Goal: Information Seeking & Learning: Learn about a topic

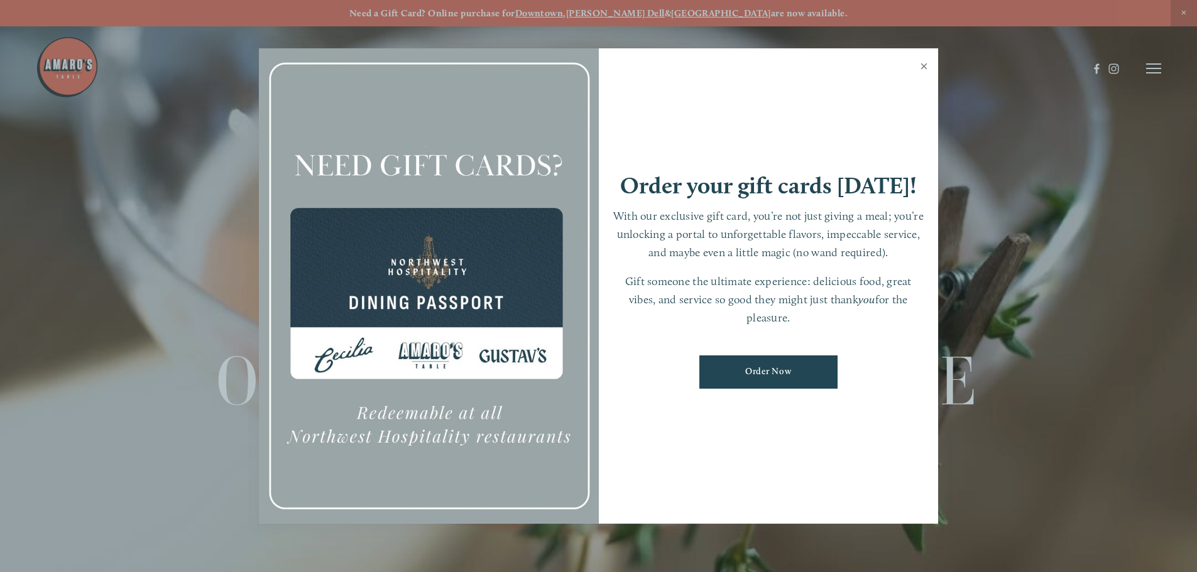
click at [920, 62] on link "Close" at bounding box center [924, 67] width 25 height 35
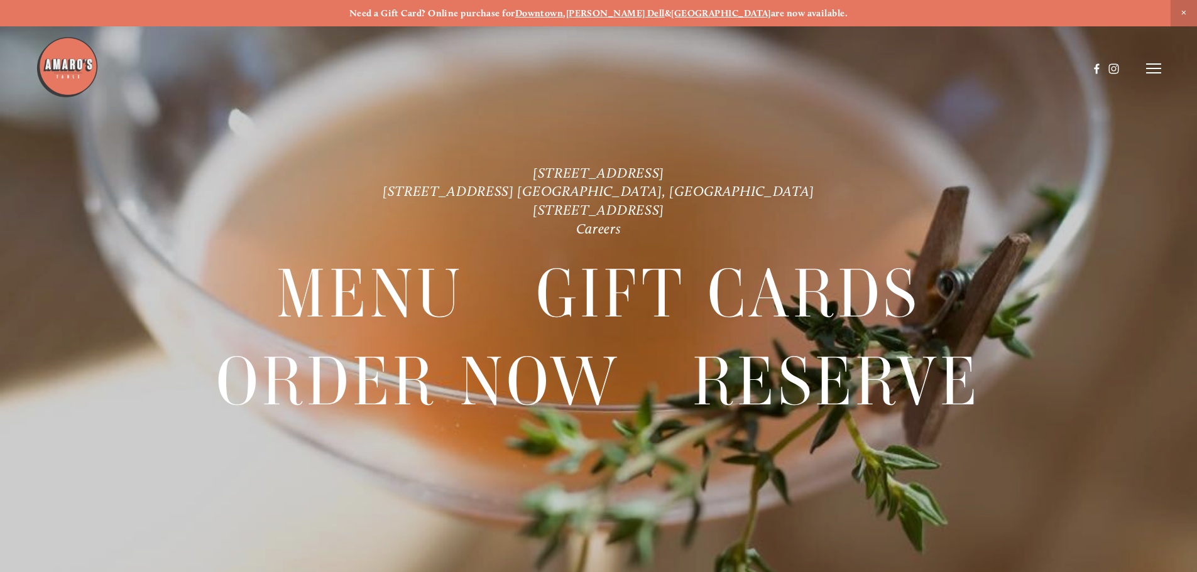
click at [469, 195] on p "[STREET_ADDRESS] [STREET_ADDRESS] [GEOGRAPHIC_DATA], [GEOGRAPHIC_DATA] [STREET_…" at bounding box center [599, 201] width 862 height 75
click at [60, 67] on img at bounding box center [67, 67] width 63 height 63
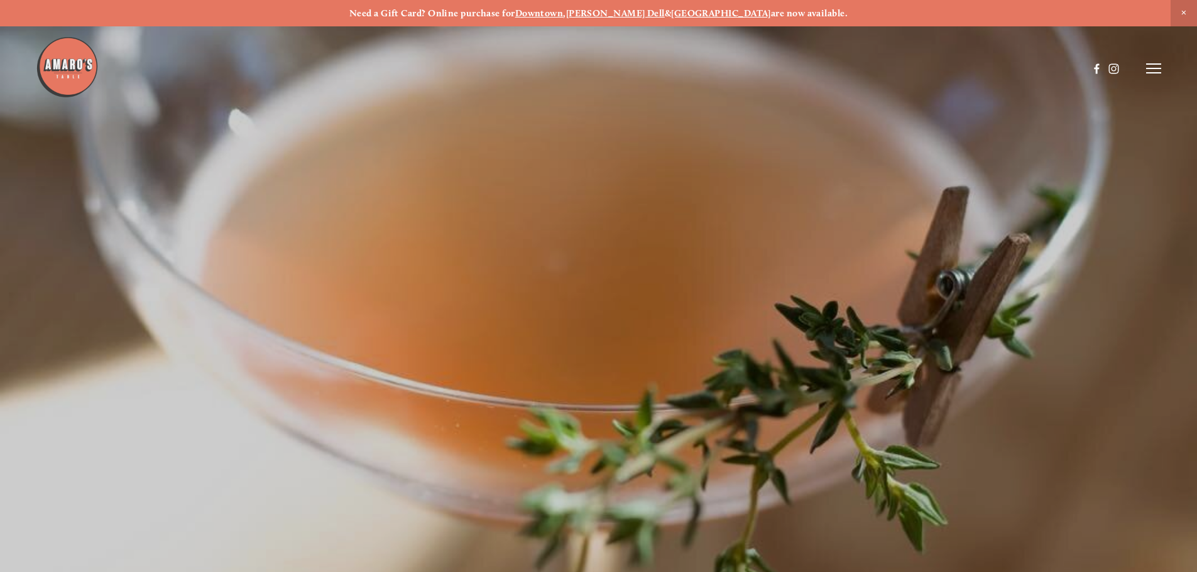
click at [60, 67] on img at bounding box center [67, 67] width 63 height 63
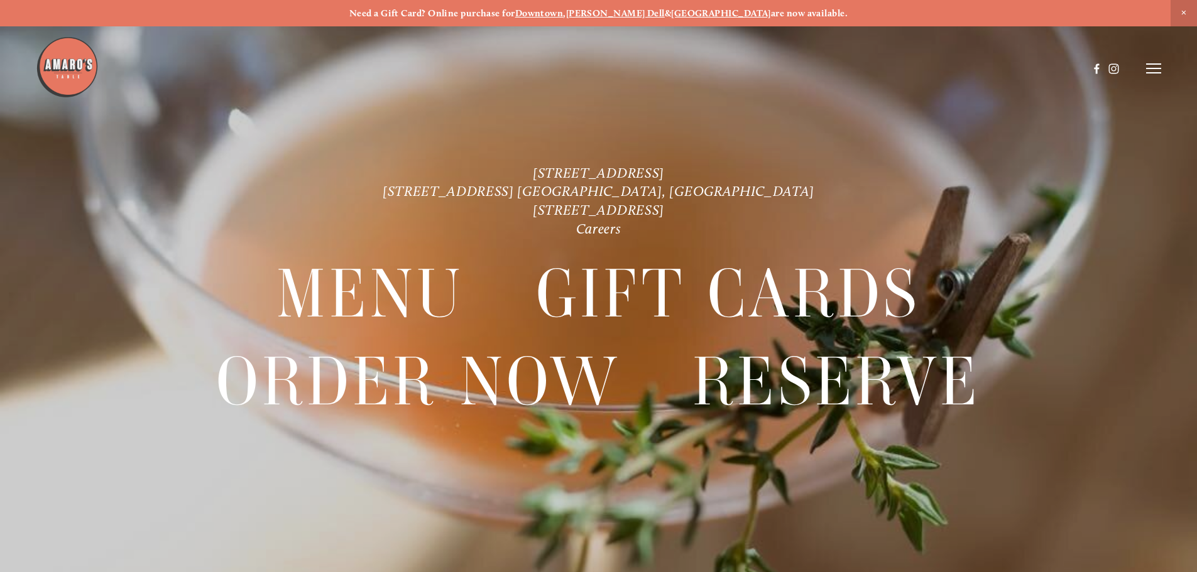
click at [1157, 76] on header "Menu Order Now Visit Gallery 0" at bounding box center [598, 68] width 1125 height 137
click at [1151, 67] on icon at bounding box center [1153, 68] width 15 height 11
click at [883, 68] on span "Menu" at bounding box center [890, 68] width 26 height 12
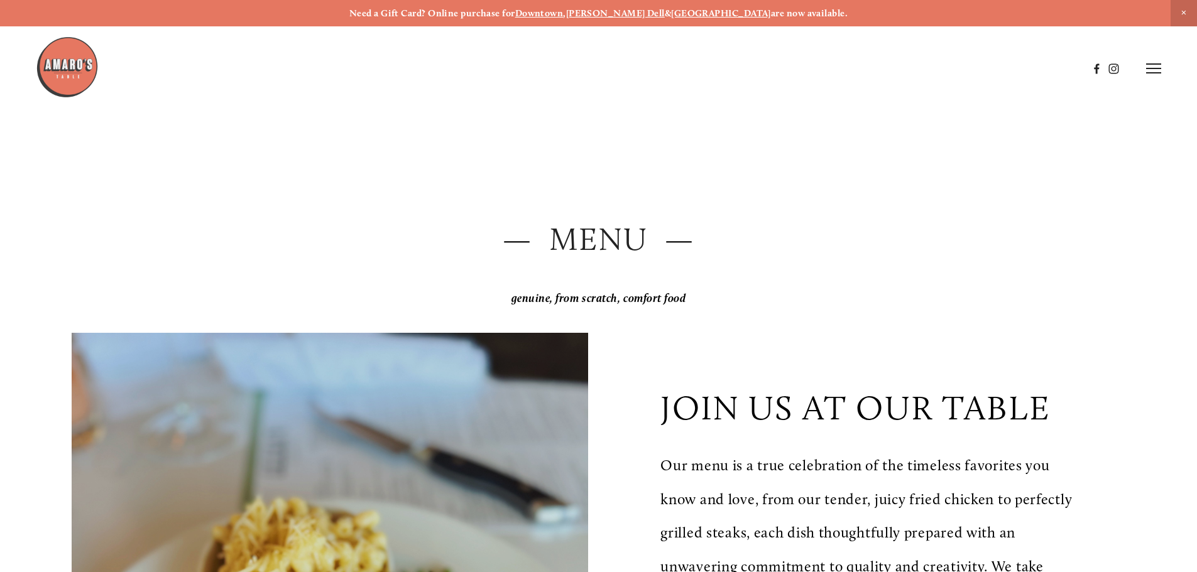
drag, startPoint x: 153, startPoint y: 119, endPoint x: 119, endPoint y: 86, distance: 47.6
click at [153, 119] on header "Menu Order Now Visit Gallery 0" at bounding box center [598, 68] width 1125 height 137
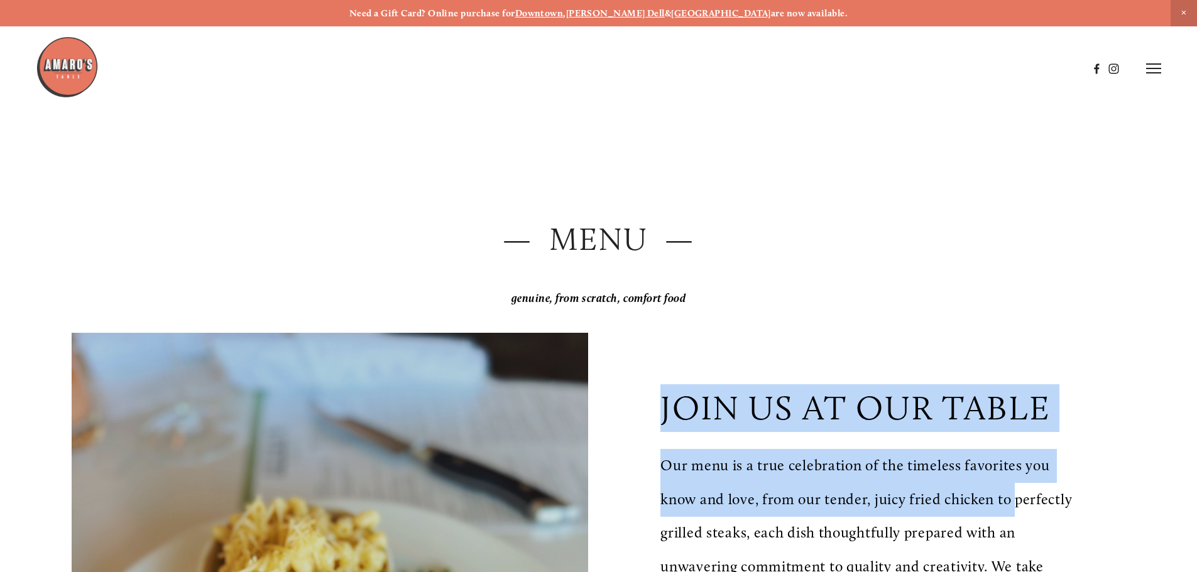
drag, startPoint x: 650, startPoint y: 417, endPoint x: 1020, endPoint y: 515, distance: 382.6
copy div "join us at our table Our menu is a true celebration of the timeless favorites y…"
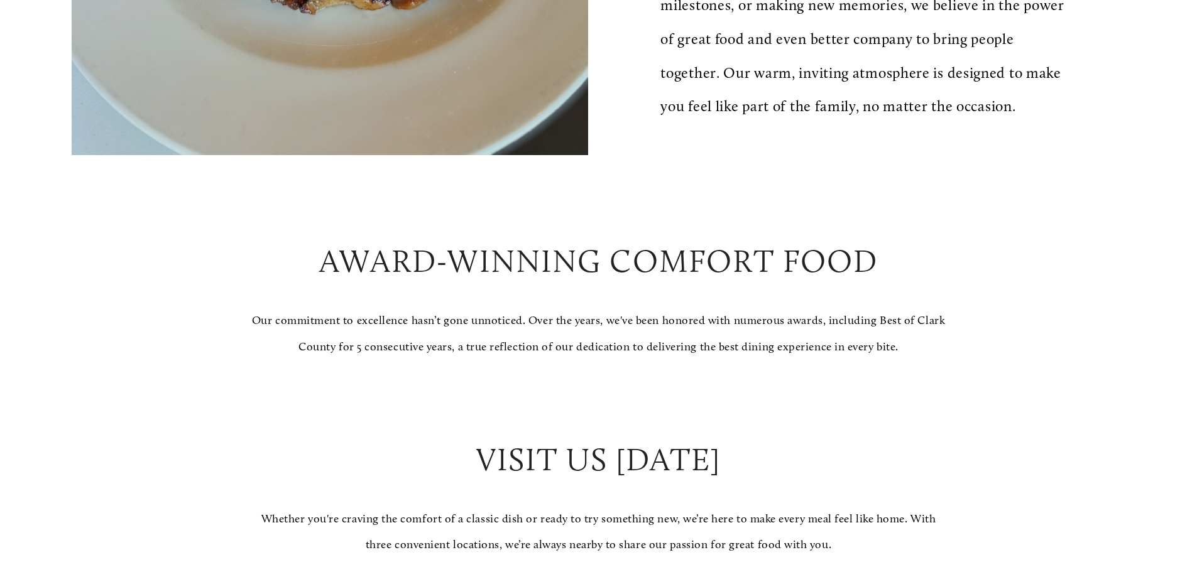
scroll to position [866, 0]
click at [685, 360] on p "Our commitment to excellence hasn’t gone unnoticed. Over the years, we've been …" at bounding box center [598, 334] width 695 height 52
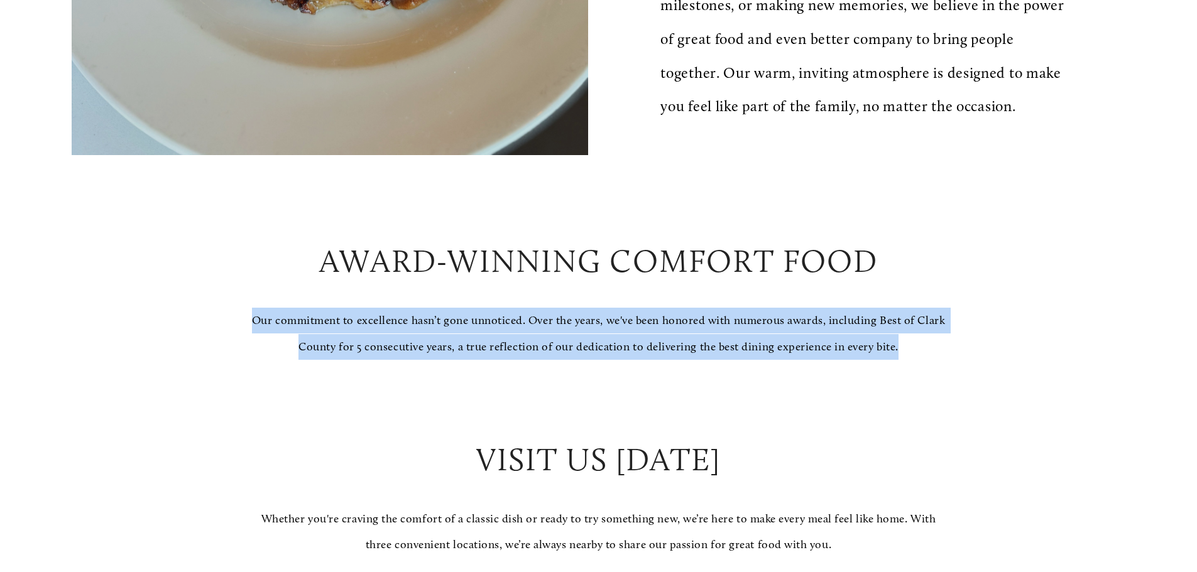
click at [685, 360] on p "Our commitment to excellence hasn’t gone unnoticed. Over the years, we've been …" at bounding box center [598, 334] width 695 height 52
drag, startPoint x: 685, startPoint y: 383, endPoint x: 476, endPoint y: 433, distance: 215.8
click at [476, 412] on p at bounding box center [598, 399] width 695 height 26
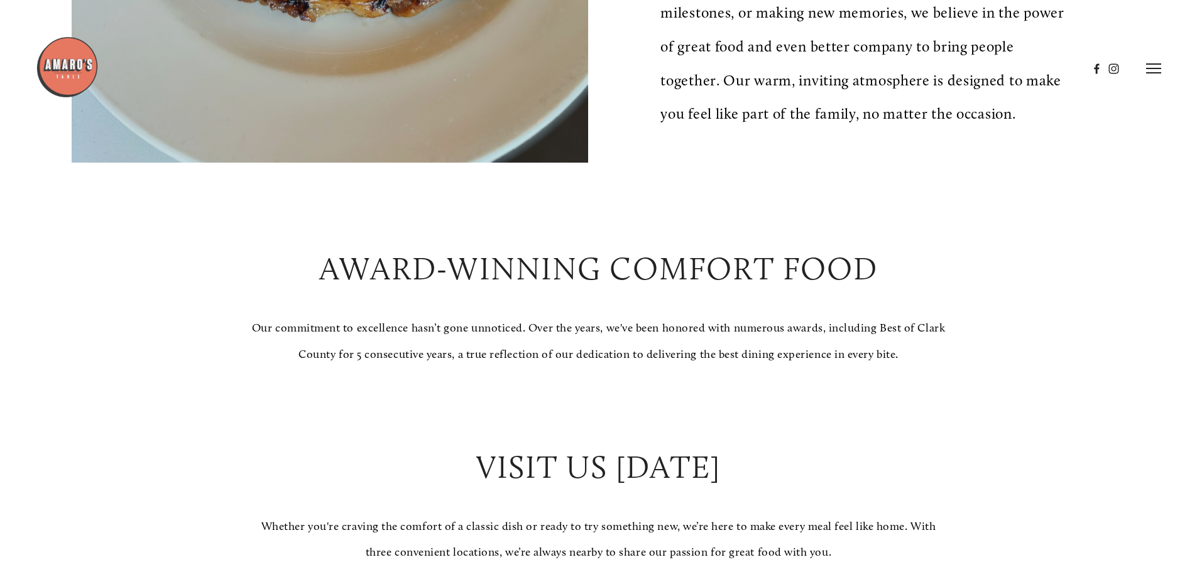
scroll to position [858, 0]
